Goal: Ask a question: Seek information or help from site administrators or community

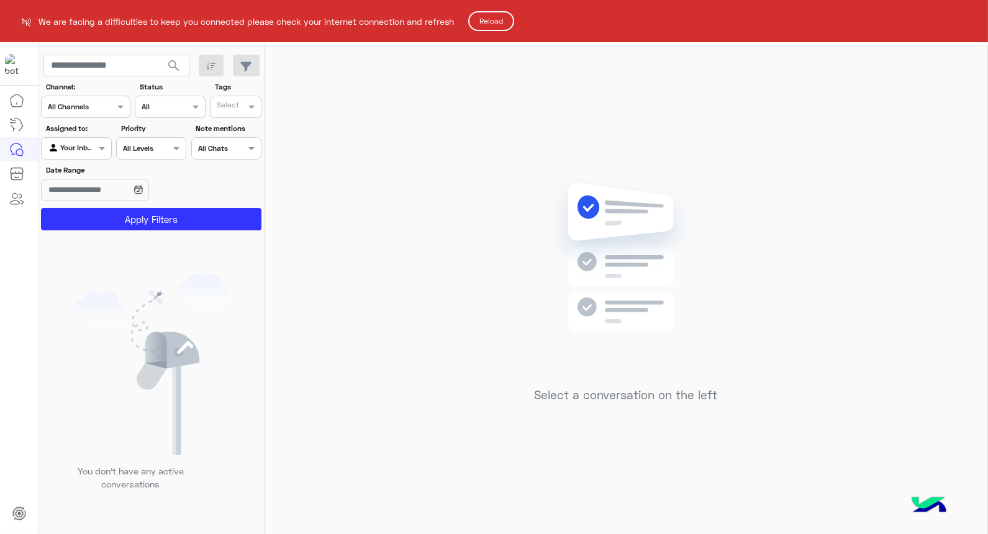
click at [484, 22] on button "Reload" at bounding box center [491, 21] width 46 height 20
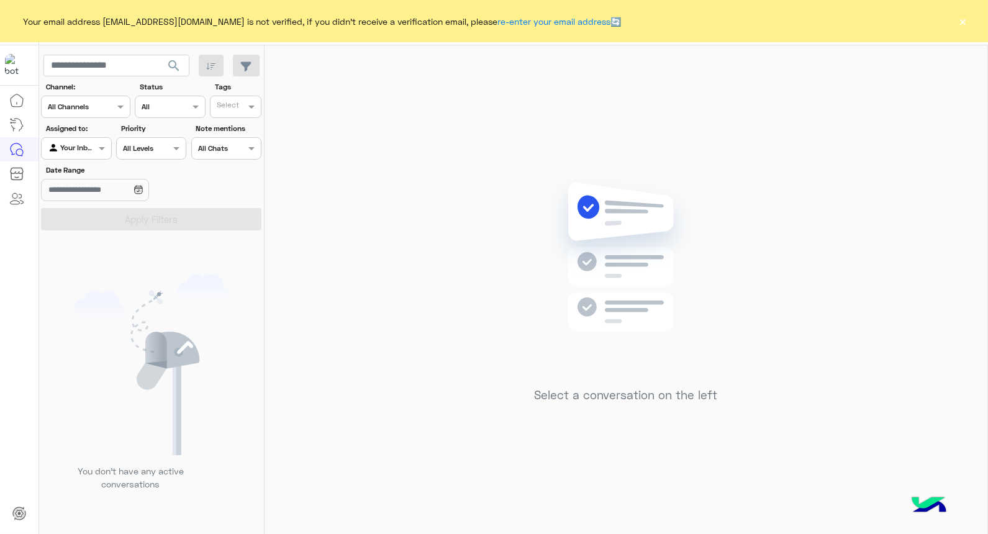
click at [967, 22] on button "×" at bounding box center [962, 21] width 12 height 12
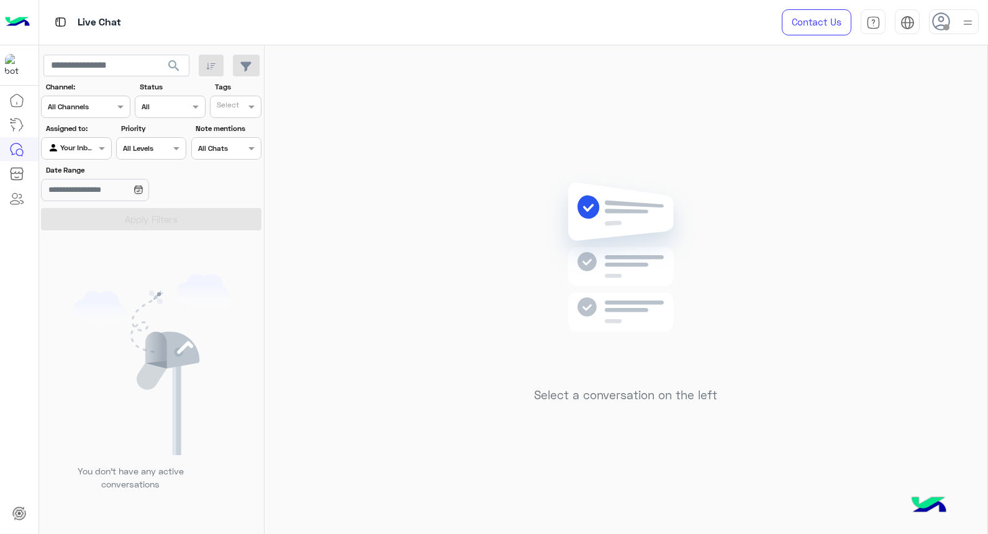
click at [967, 22] on img at bounding box center [968, 23] width 16 height 16
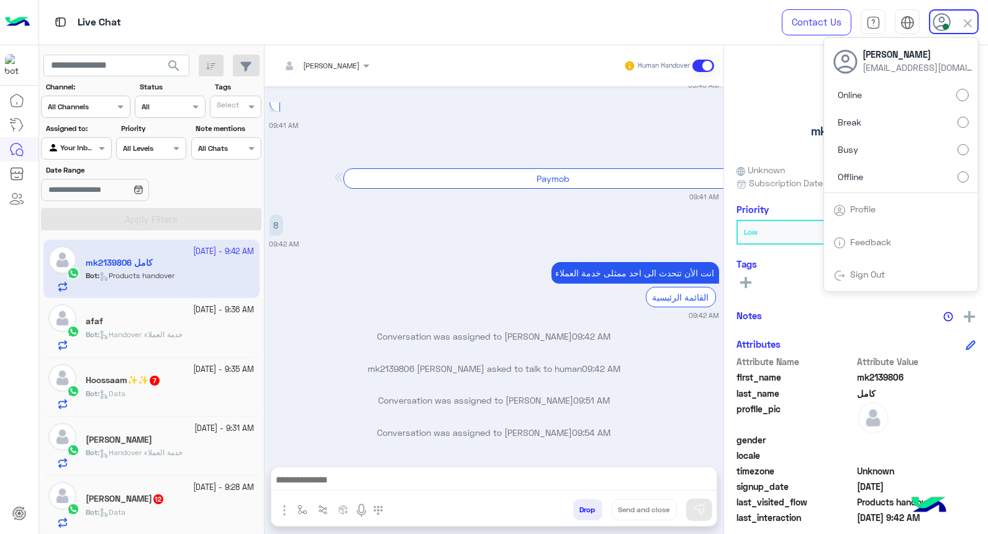
scroll to position [919, 0]
drag, startPoint x: 481, startPoint y: 282, endPoint x: 377, endPoint y: 333, distance: 115.8
click at [481, 282] on div "انت الأن تتحدث الى احد ممثلى خدمة العملاء القائمة الرئيسية" at bounding box center [599, 284] width 238 height 45
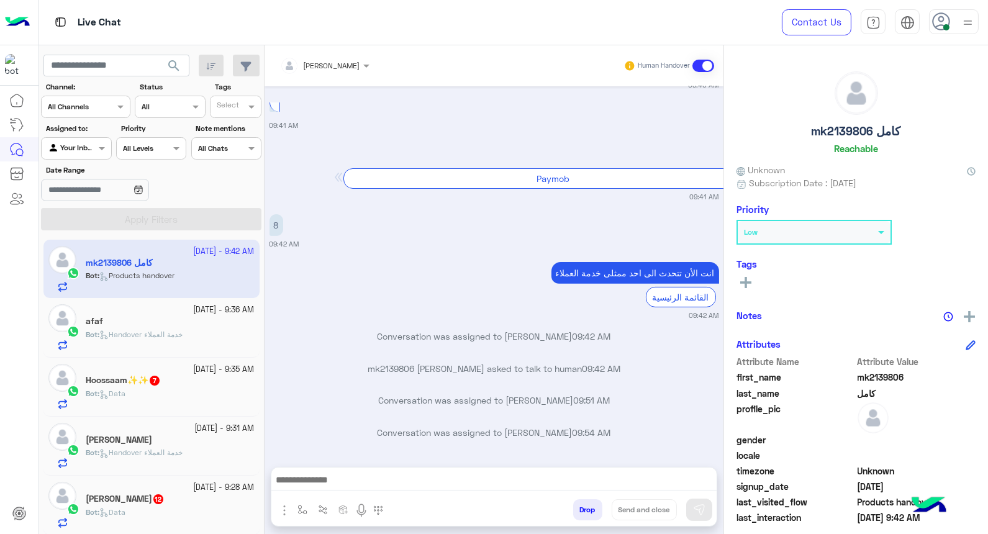
scroll to position [299, 0]
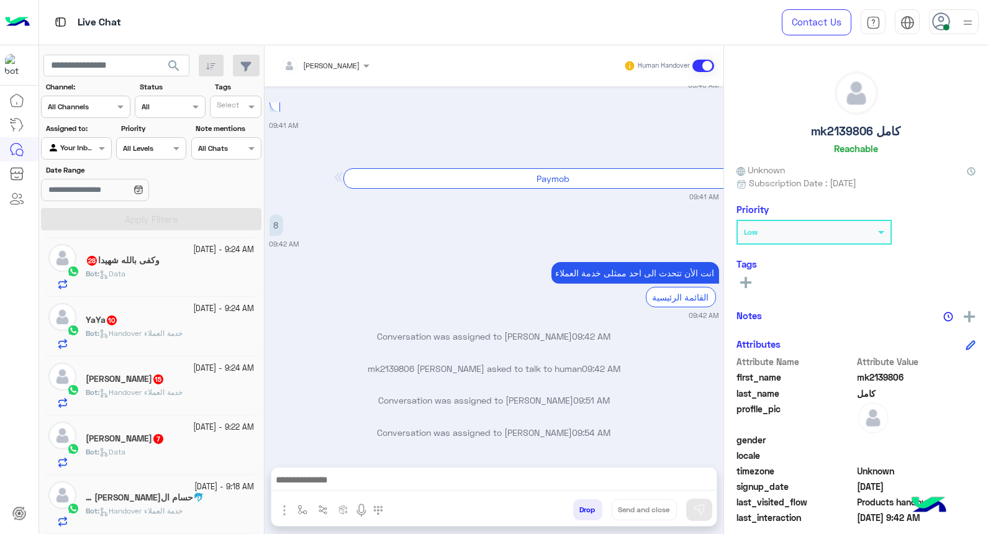
click at [938, 26] on icon at bounding box center [941, 21] width 19 height 19
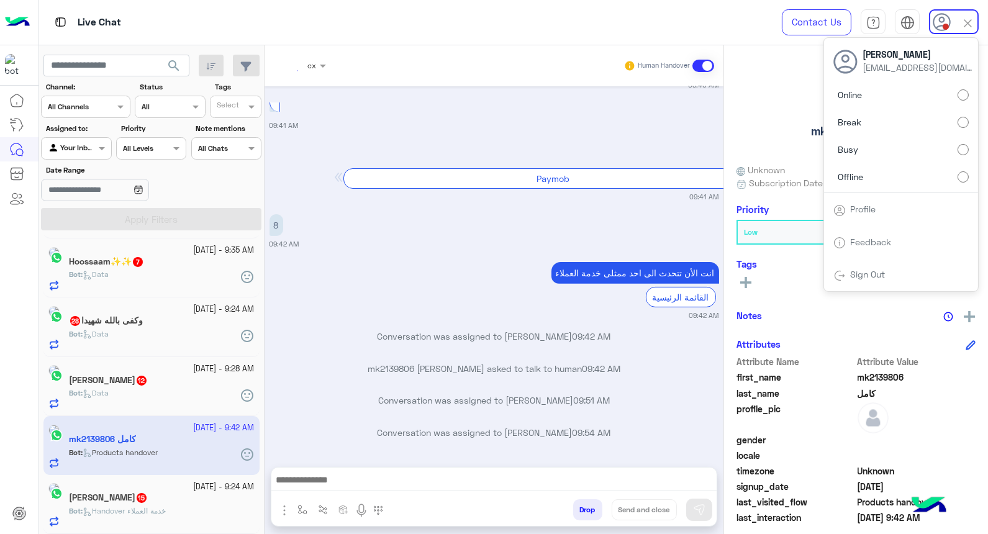
scroll to position [300, 0]
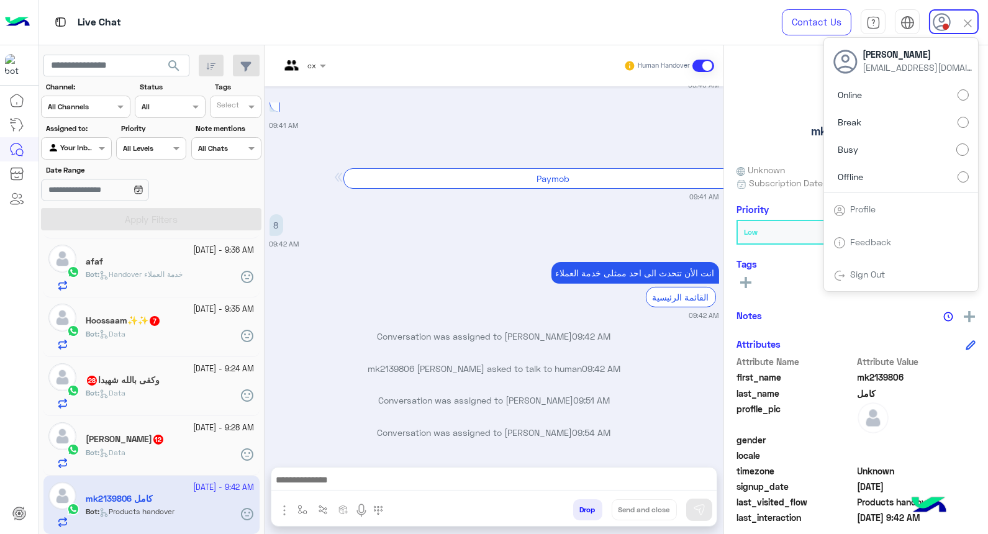
click at [927, 14] on div "Contact Us Help Center عربي English Rahma Samir rahmsamir011@gmail.com Online B…" at bounding box center [875, 22] width 225 height 45
drag, startPoint x: 362, startPoint y: 263, endPoint x: 137, endPoint y: 76, distance: 293.6
click at [363, 263] on div "انت الأن تتحدث الى احد ممثلى خدمة العملاء القائمة الرئيسية 09:42 AM" at bounding box center [493, 290] width 449 height 62
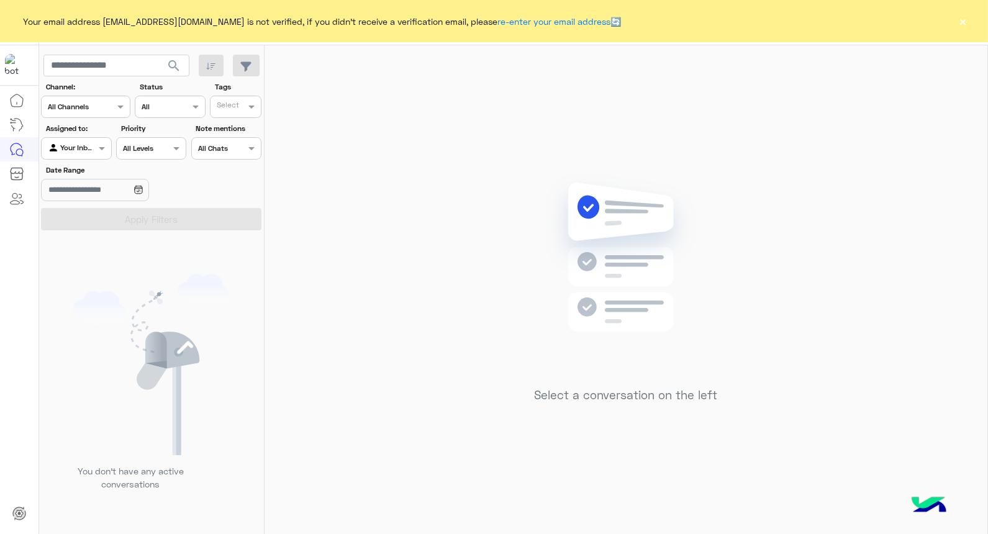
click at [959, 23] on button "×" at bounding box center [962, 21] width 12 height 12
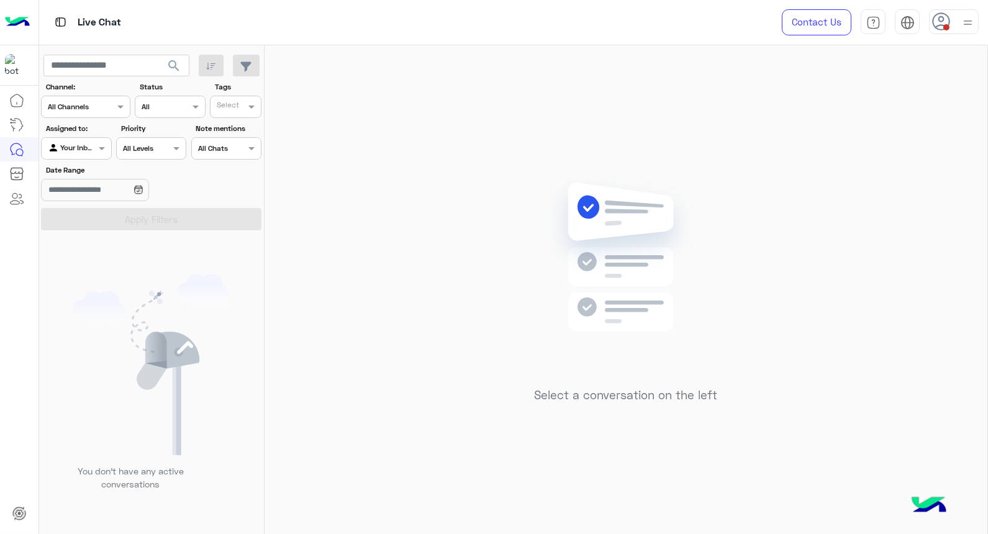
click at [952, 25] on div at bounding box center [954, 21] width 50 height 25
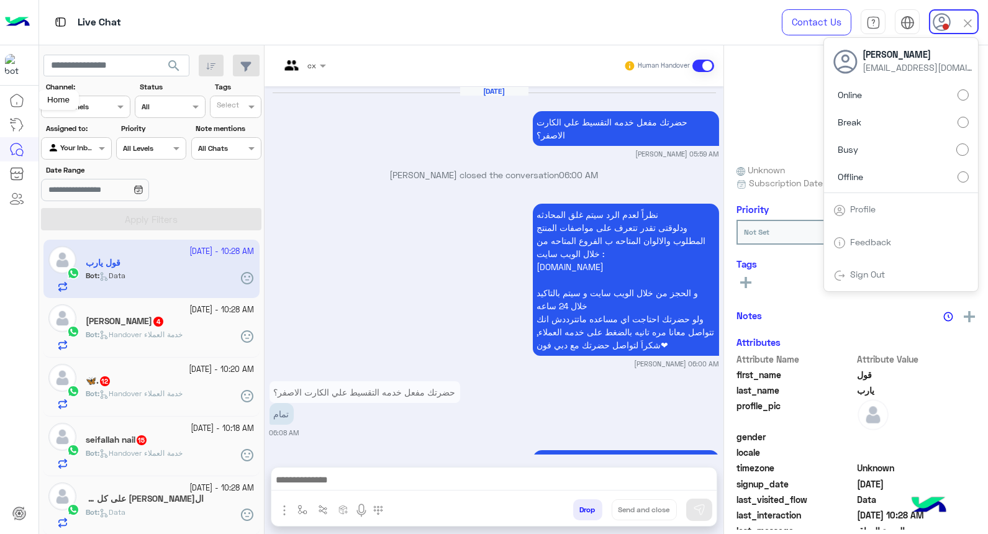
scroll to position [1346, 0]
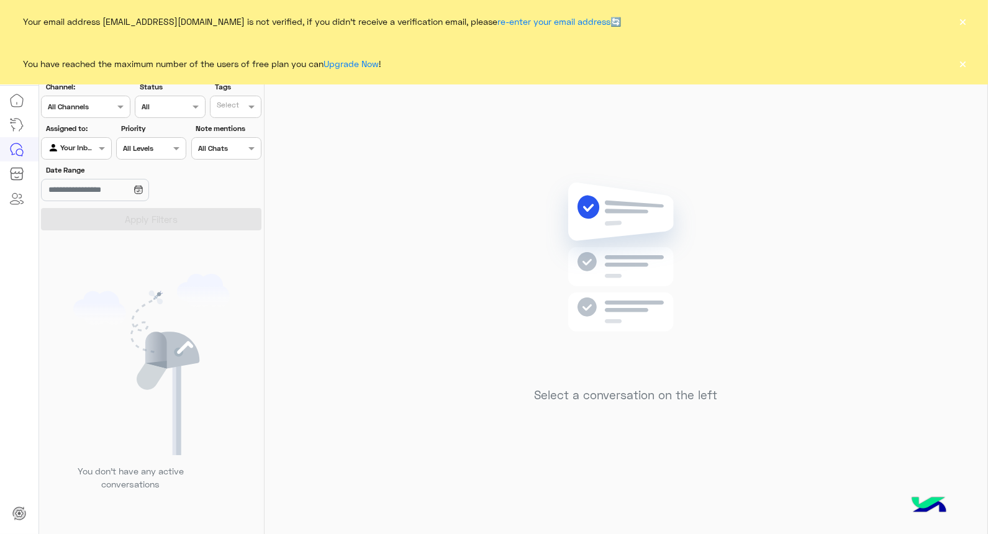
click at [965, 15] on button "×" at bounding box center [962, 21] width 12 height 12
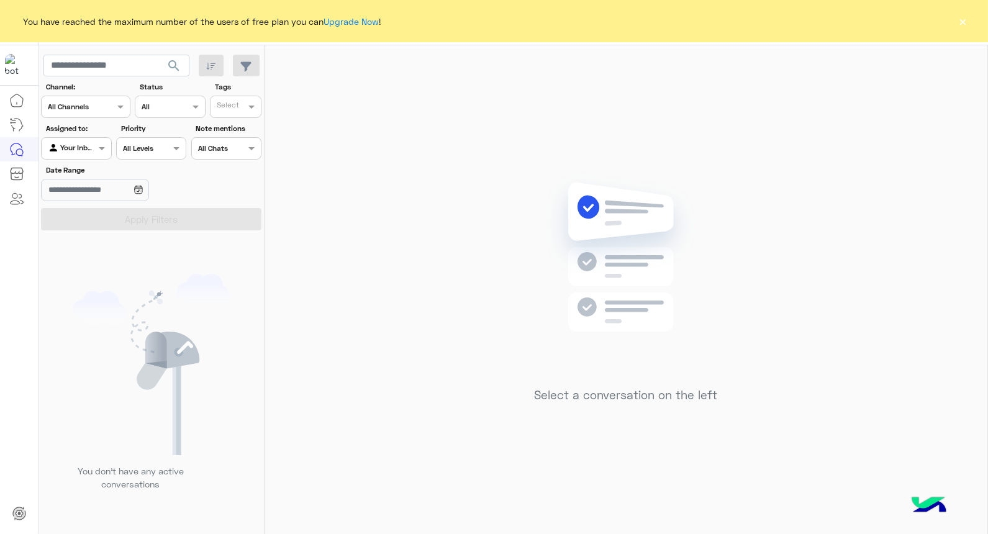
click at [965, 15] on button "×" at bounding box center [962, 21] width 12 height 12
